Goal: Task Accomplishment & Management: Manage account settings

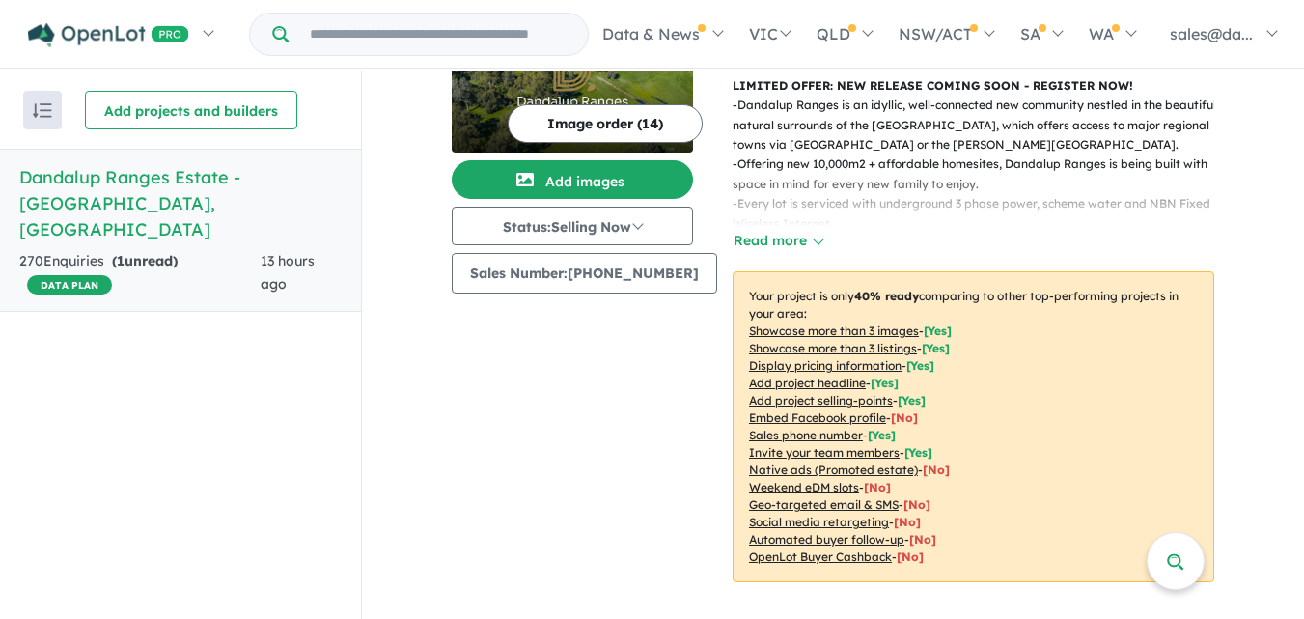
scroll to position [701, 0]
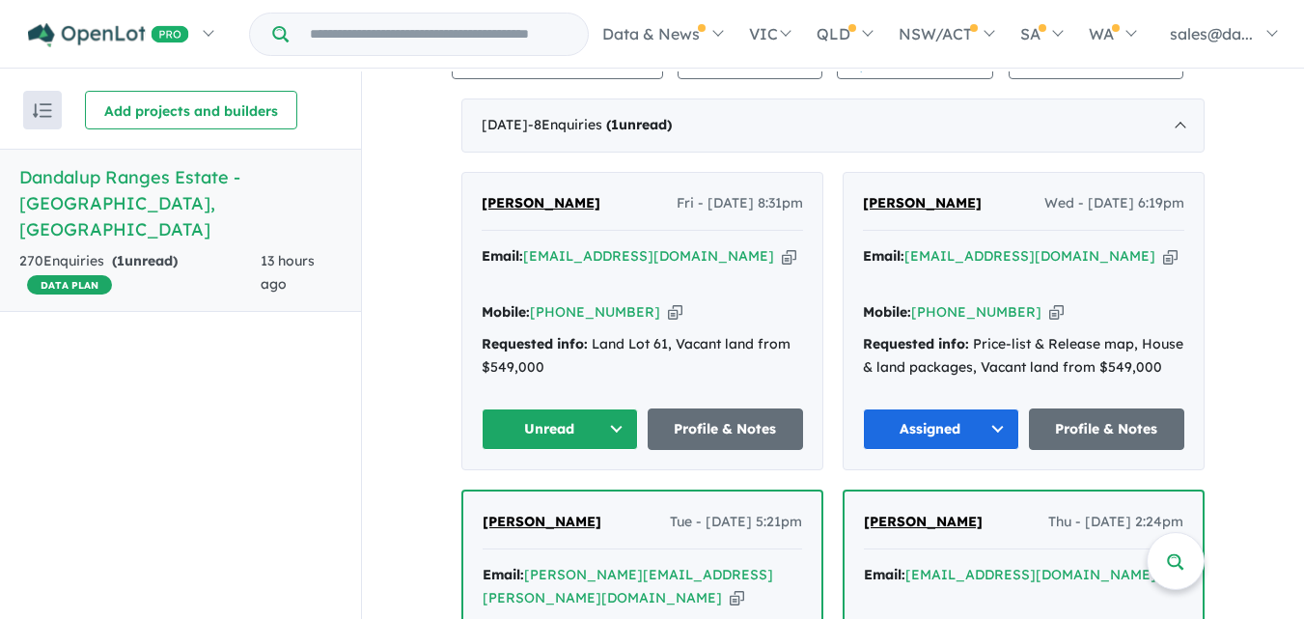
click at [616, 408] on button "Unread" at bounding box center [559, 428] width 156 height 41
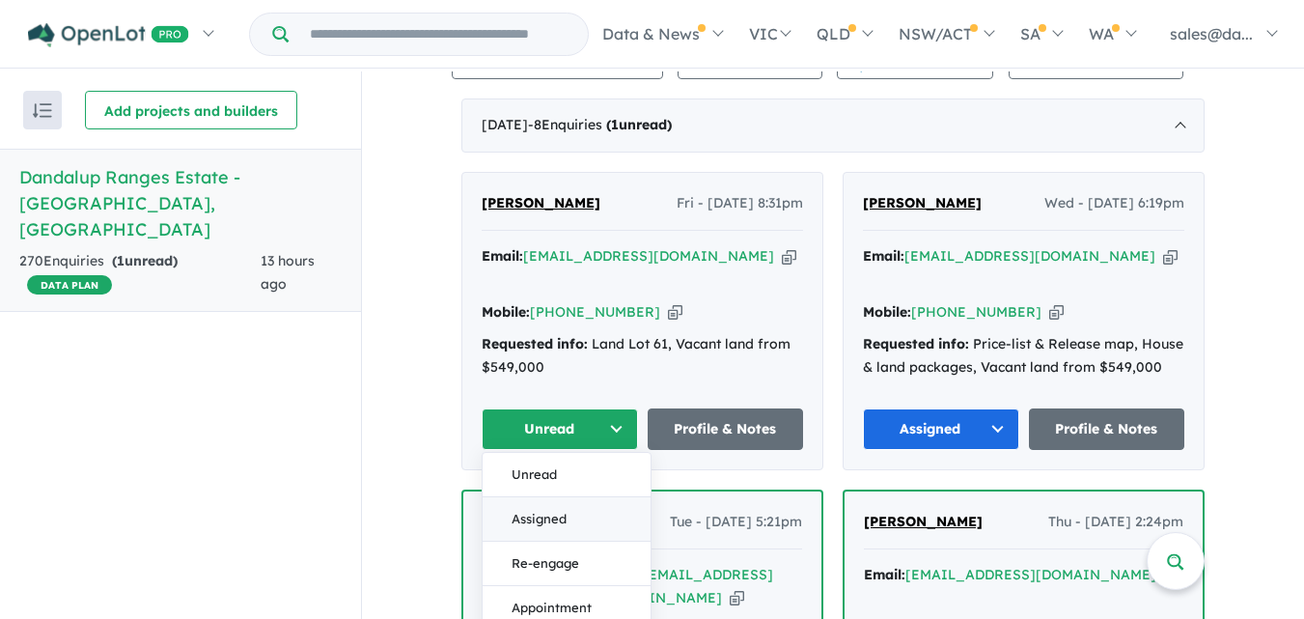
click at [549, 497] on button "Assigned" at bounding box center [566, 519] width 168 height 44
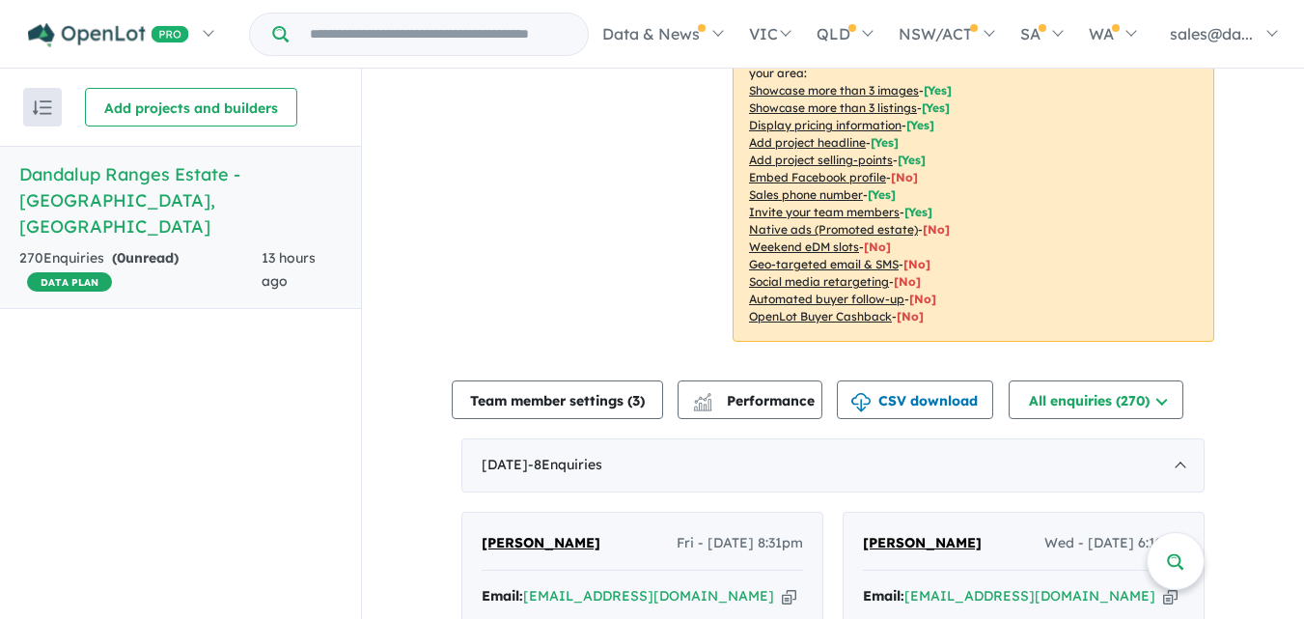
scroll to position [265, 0]
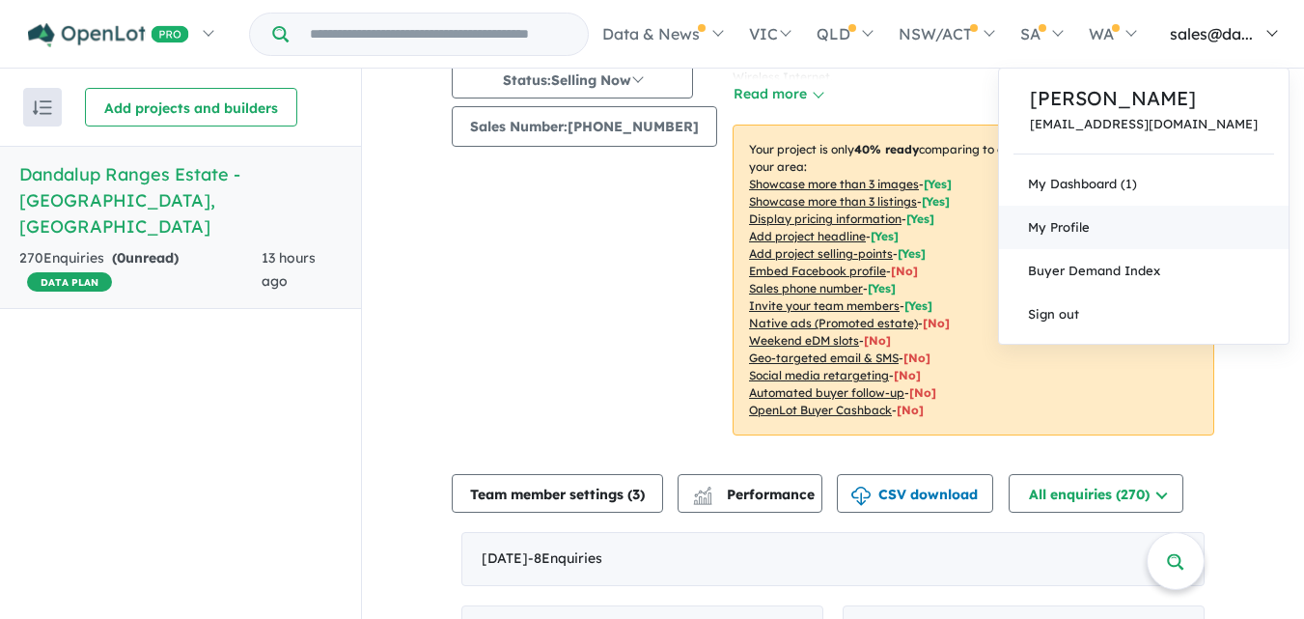
click at [1089, 221] on span "My Profile" at bounding box center [1059, 226] width 62 height 15
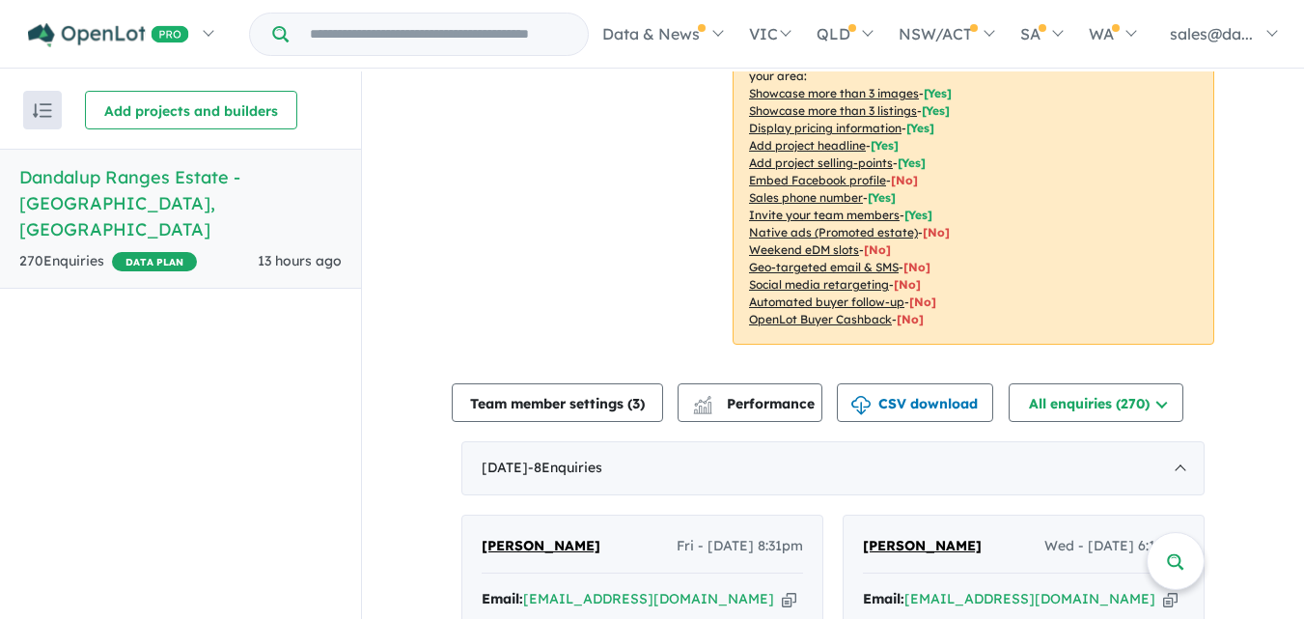
scroll to position [209, 0]
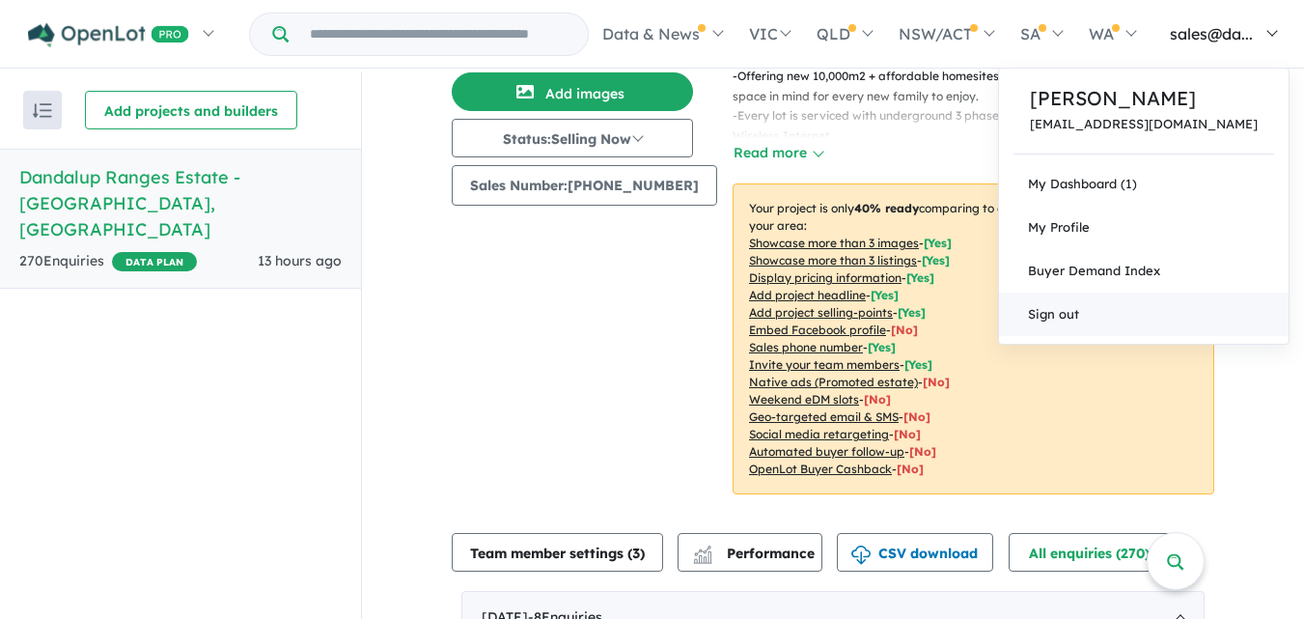
click at [1107, 316] on link "Sign out" at bounding box center [1143, 313] width 289 height 43
